Goal: Task Accomplishment & Management: Use online tool/utility

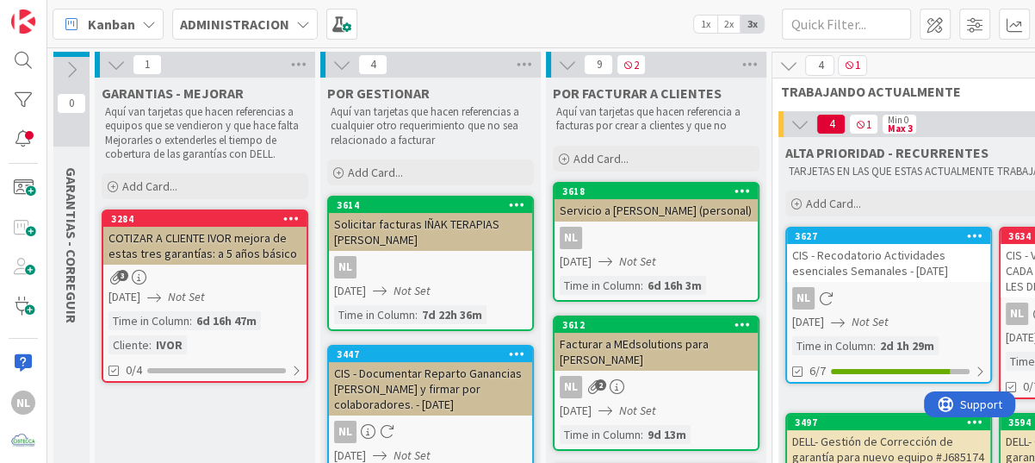
click at [858, 258] on div "CIS - Recodatorio Actividades esenciales Semanales - [DATE]" at bounding box center [888, 263] width 203 height 38
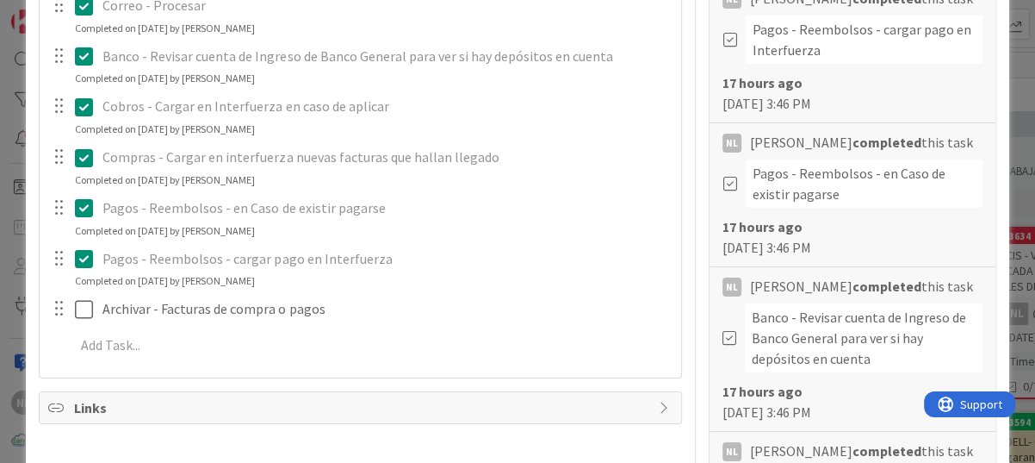
scroll to position [431, 0]
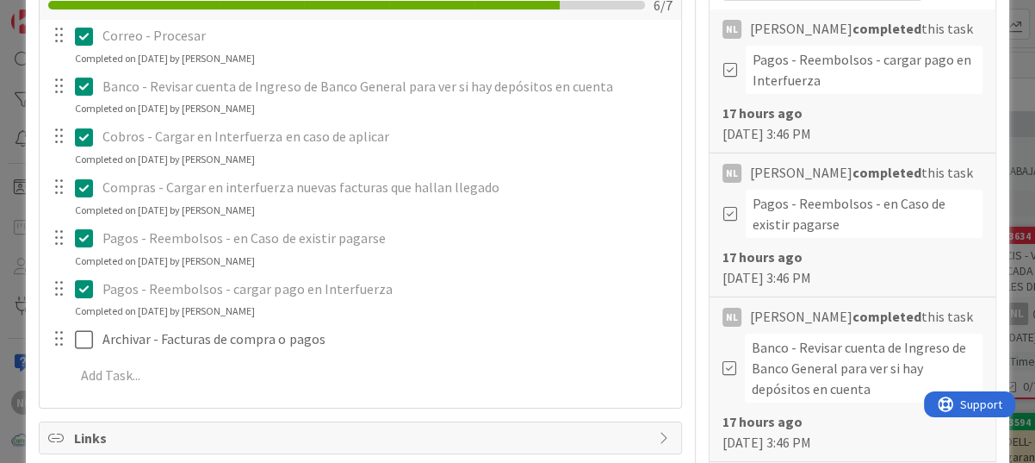
click at [71, 335] on div at bounding box center [71, 339] width 48 height 30
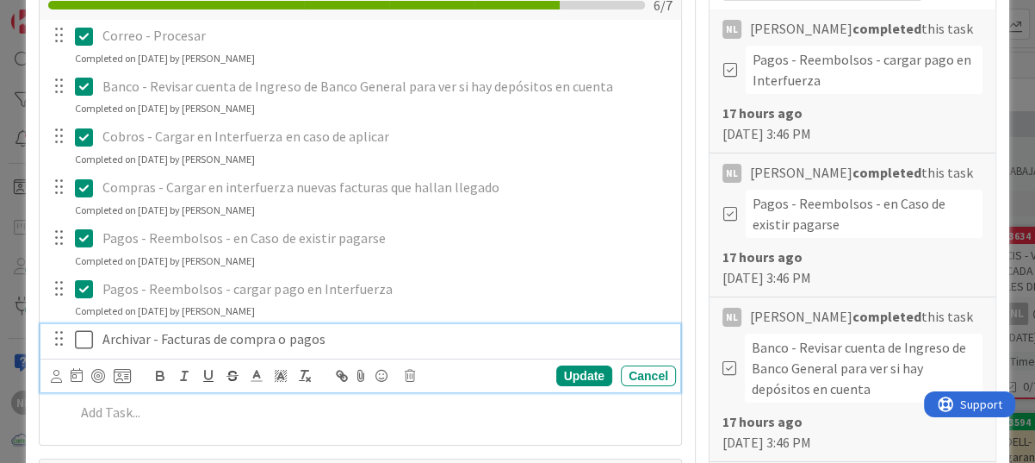
click at [90, 341] on icon at bounding box center [88, 339] width 26 height 21
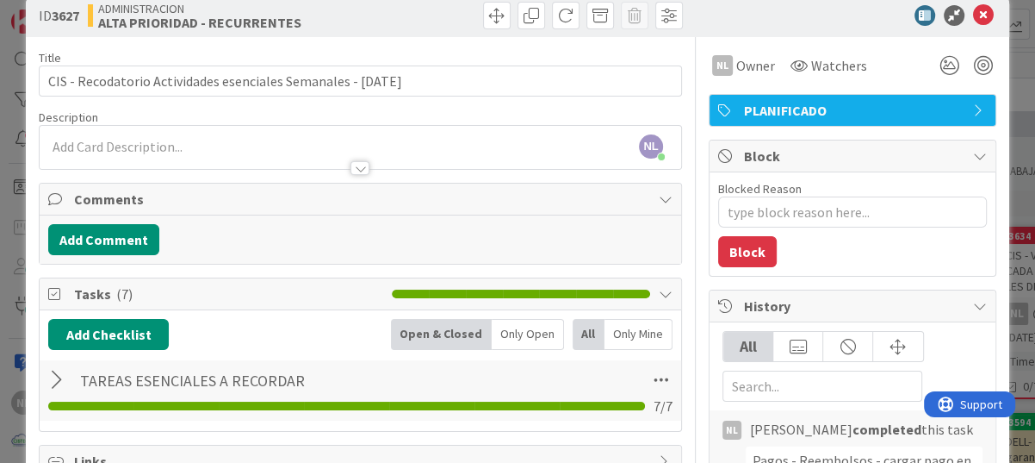
scroll to position [0, 0]
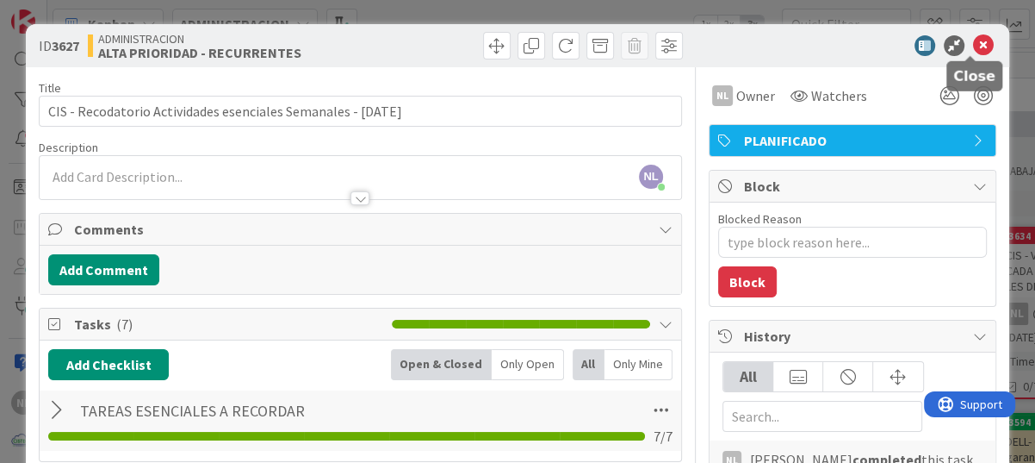
click at [973, 46] on icon at bounding box center [983, 45] width 21 height 21
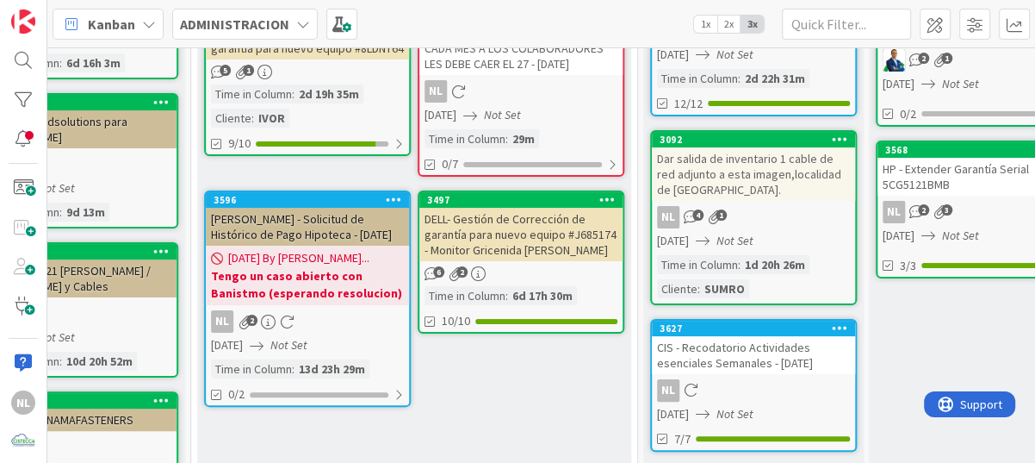
scroll to position [180, 581]
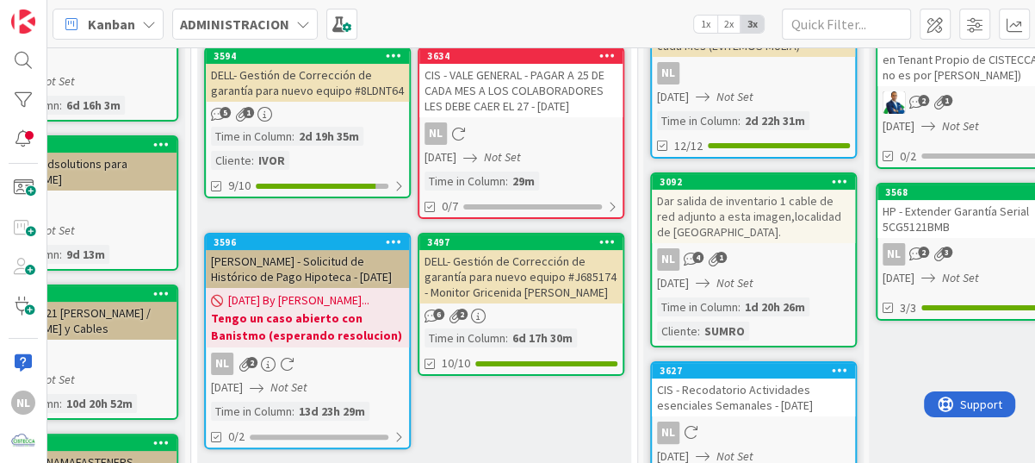
click at [539, 127] on div "NL" at bounding box center [520, 133] width 203 height 22
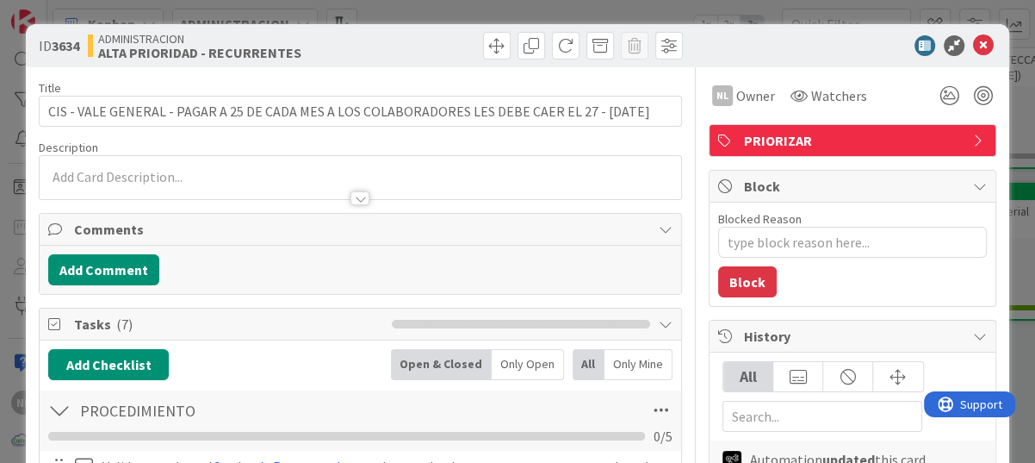
type textarea "x"
click at [973, 43] on icon at bounding box center [983, 45] width 21 height 21
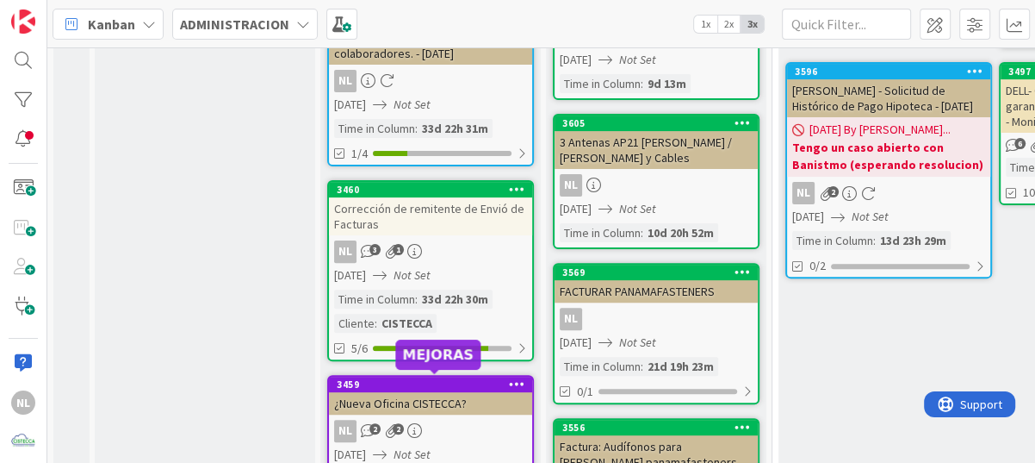
scroll to position [437, 0]
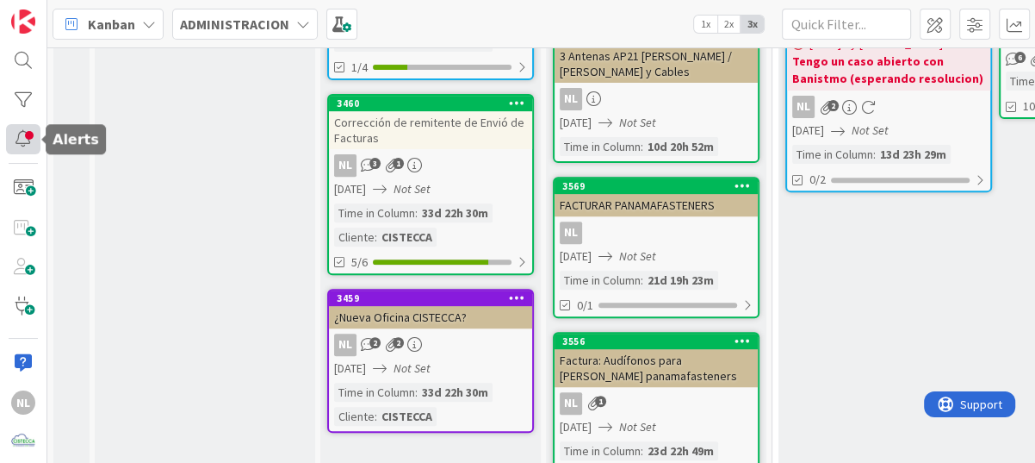
click at [22, 134] on div at bounding box center [23, 139] width 34 height 31
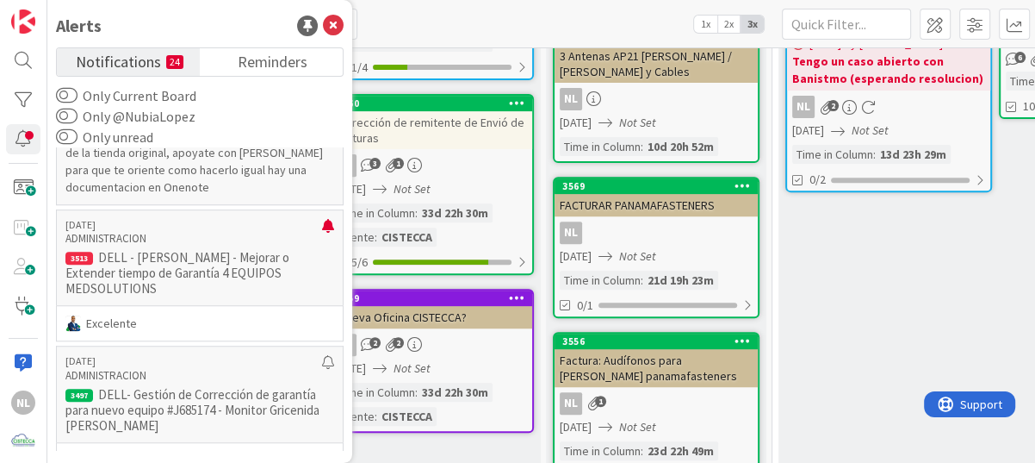
scroll to position [947, 0]
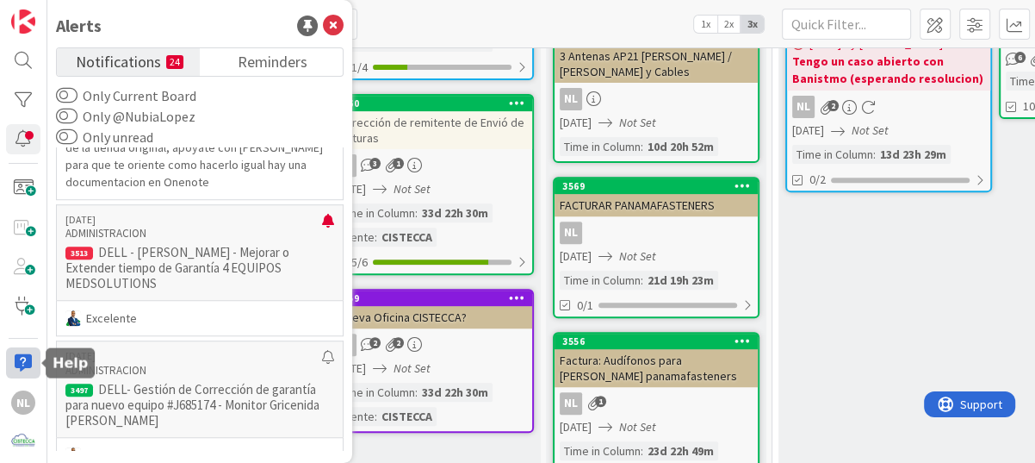
click at [22, 361] on div at bounding box center [23, 362] width 34 height 31
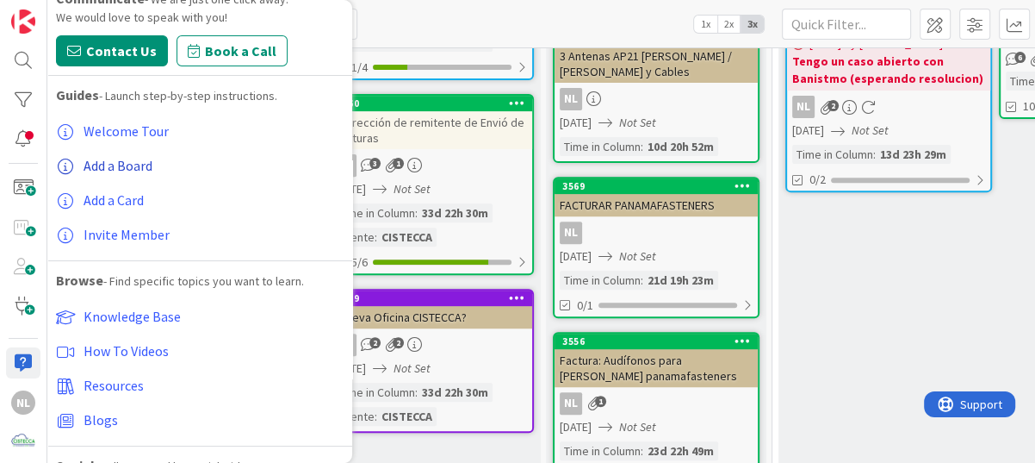
scroll to position [0, 0]
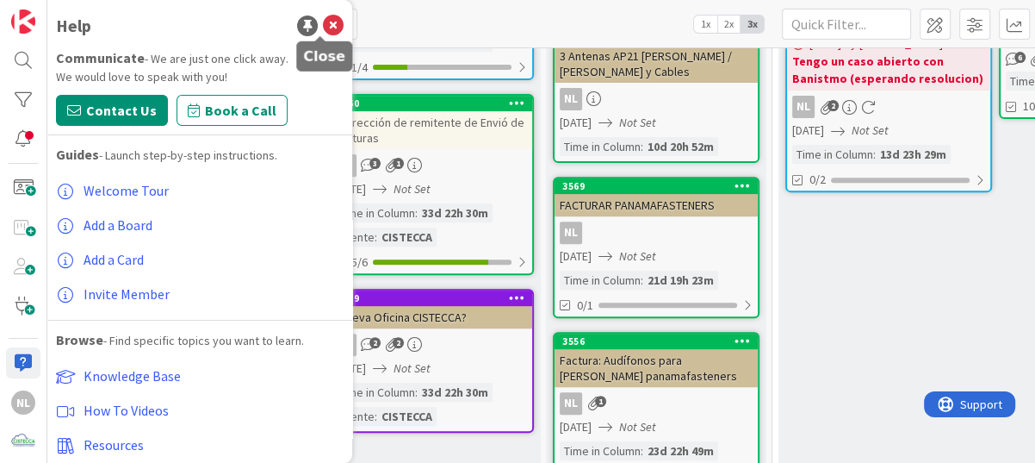
click at [323, 27] on icon at bounding box center [333, 26] width 21 height 21
